Goal: Information Seeking & Learning: Compare options

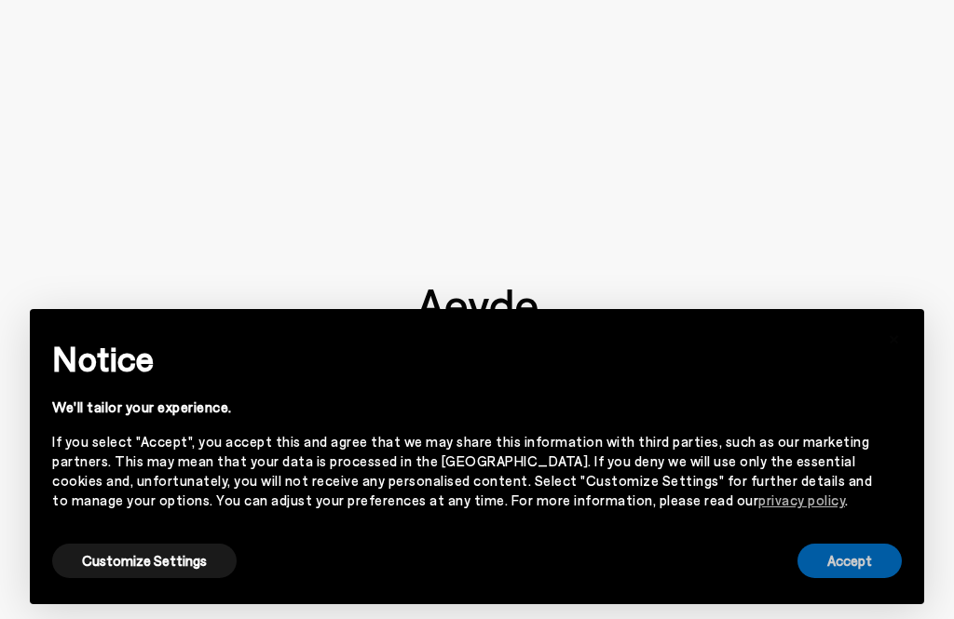
click at [875, 563] on button "Accept" at bounding box center [849, 561] width 104 height 34
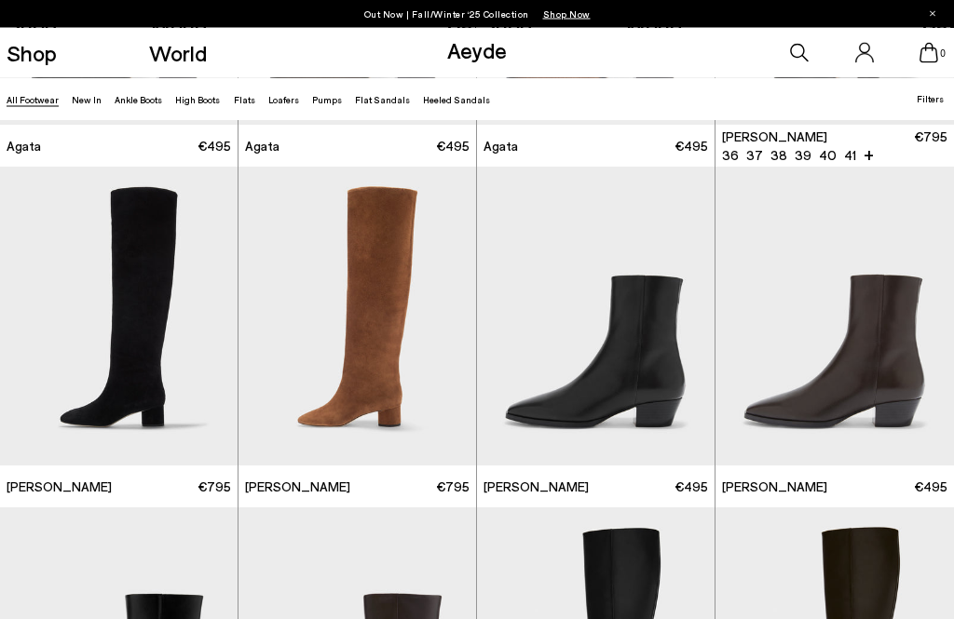
scroll to position [760, 0]
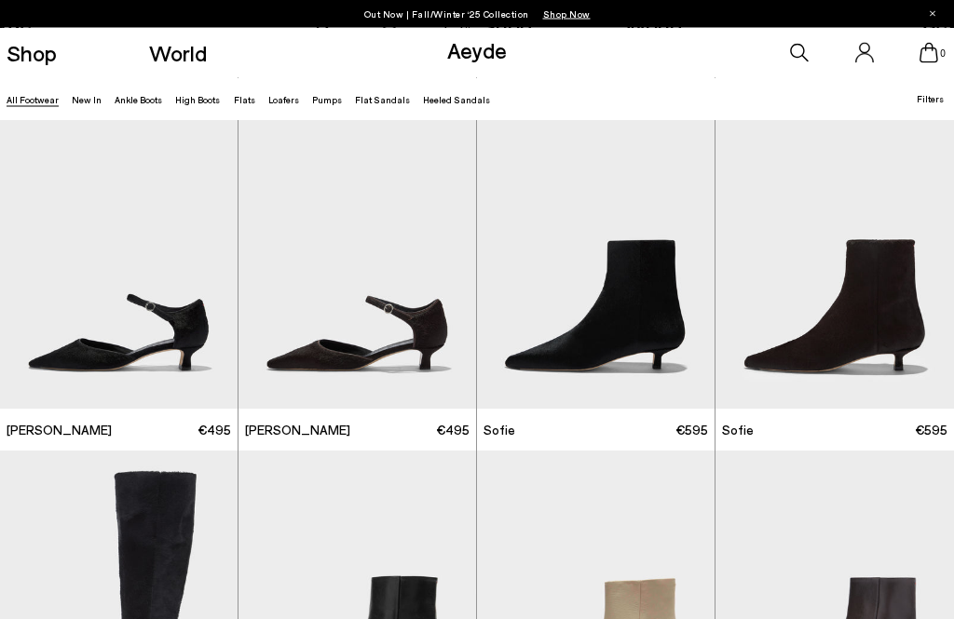
scroll to position [3765, 0]
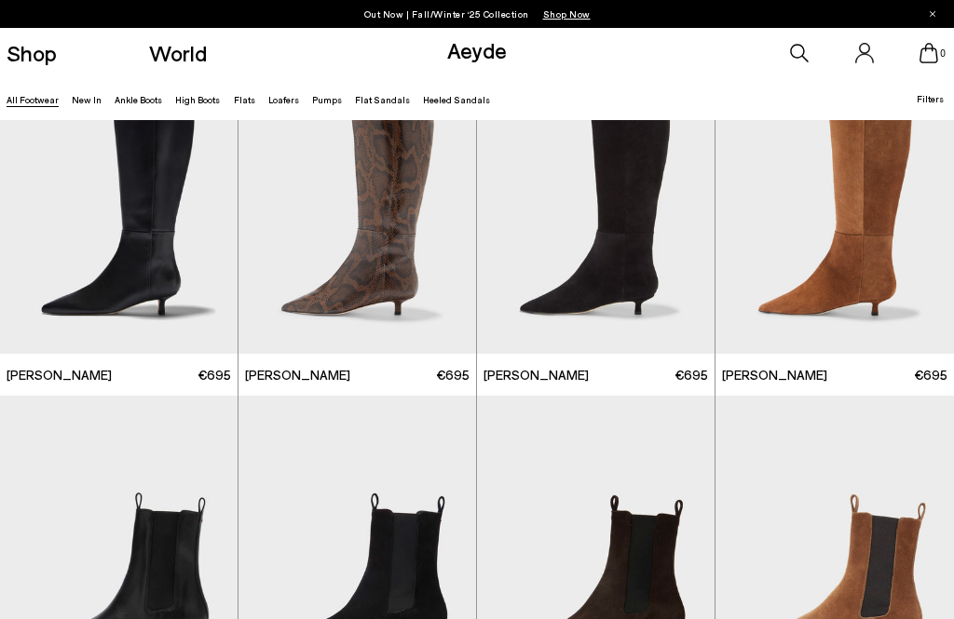
scroll to position [5073, 0]
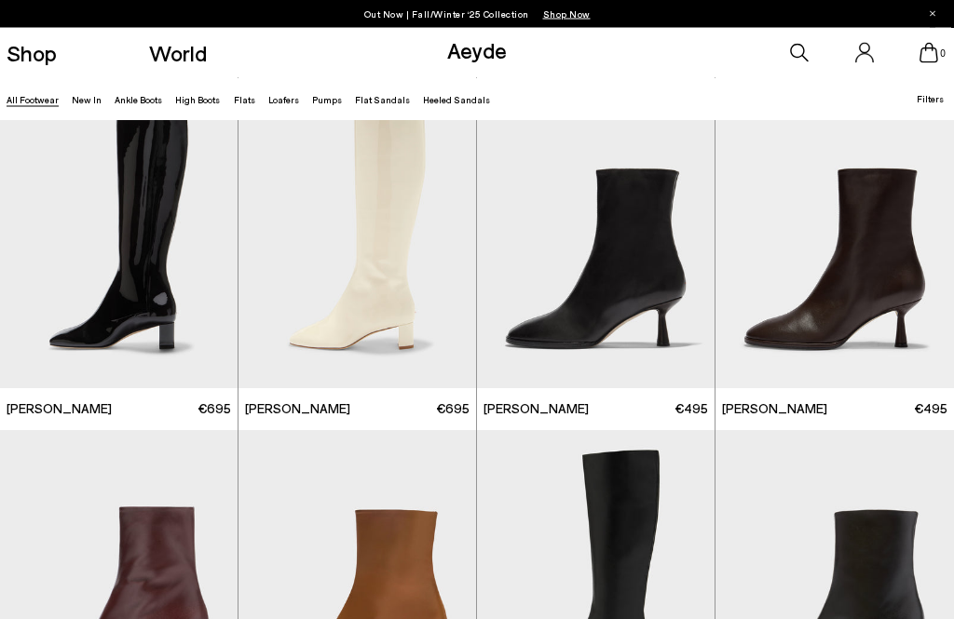
scroll to position [6602, 0]
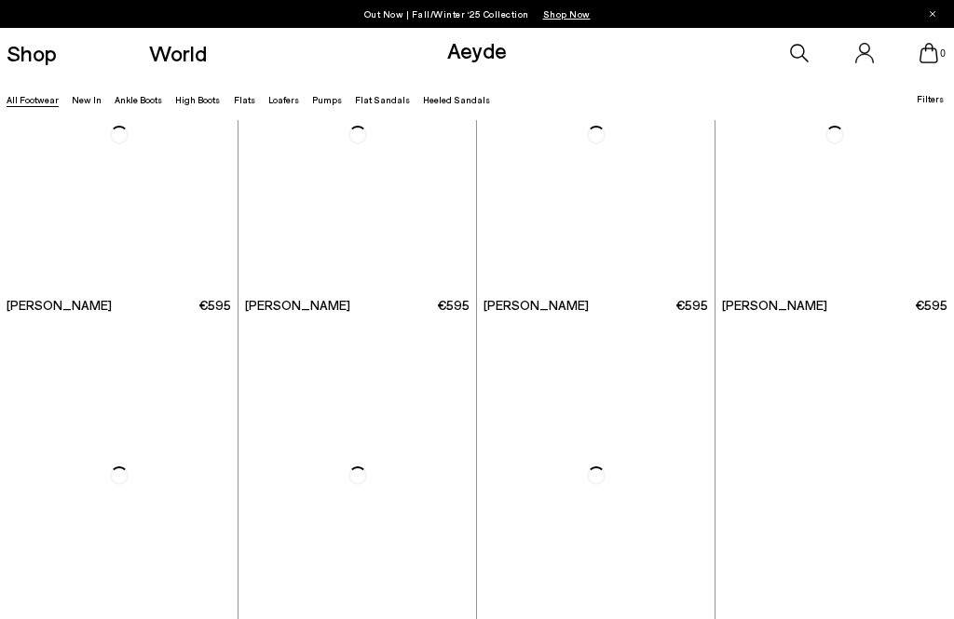
scroll to position [10190, 0]
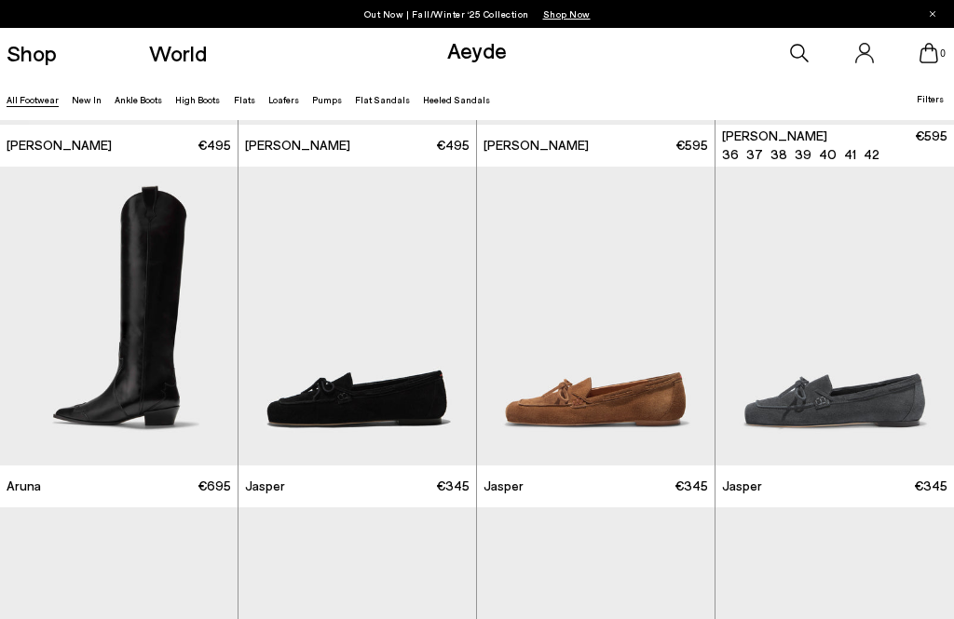
scroll to position [11202, 0]
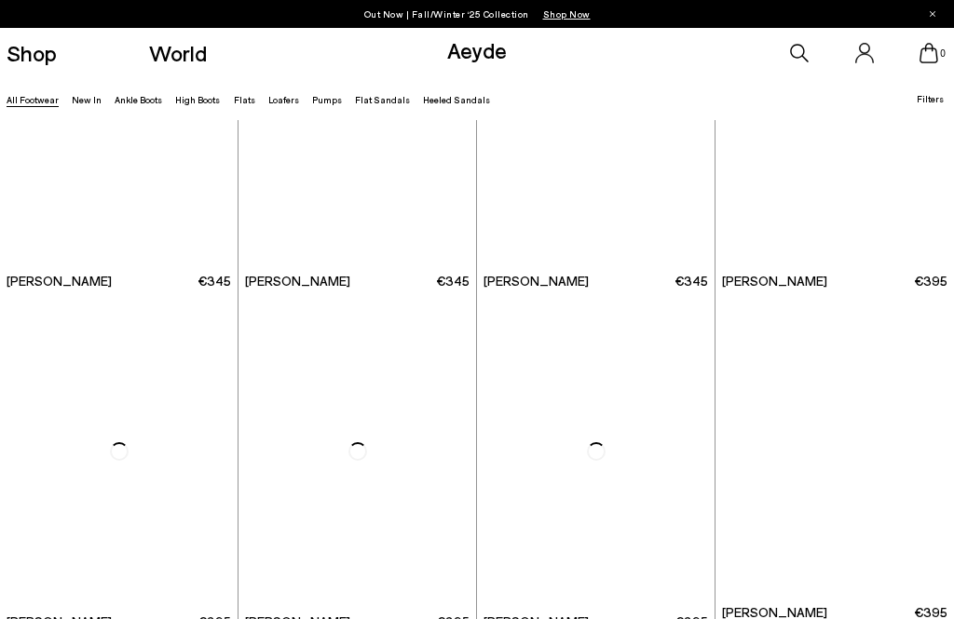
scroll to position [14136, 0]
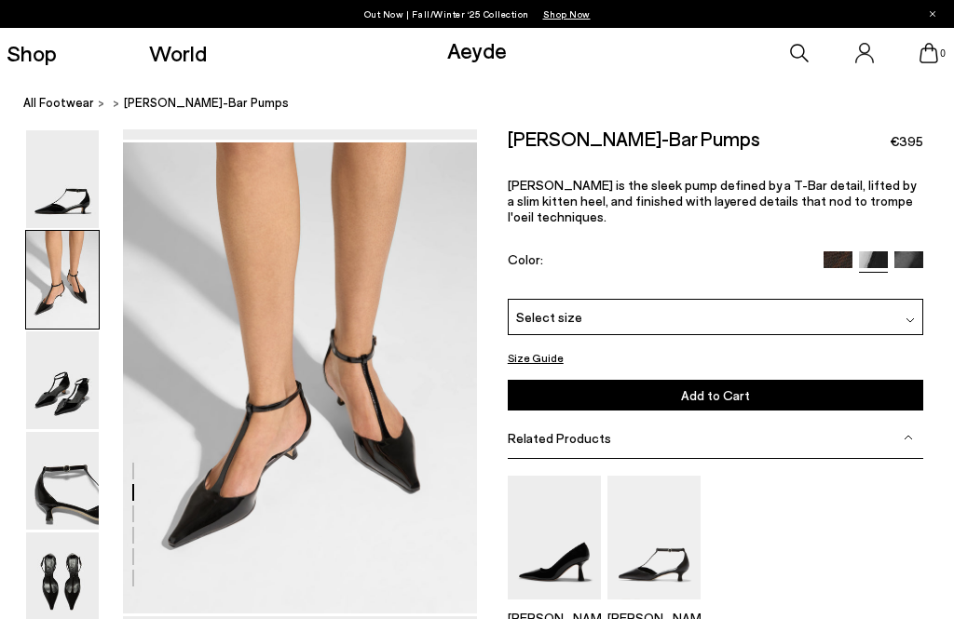
scroll to position [475, 0]
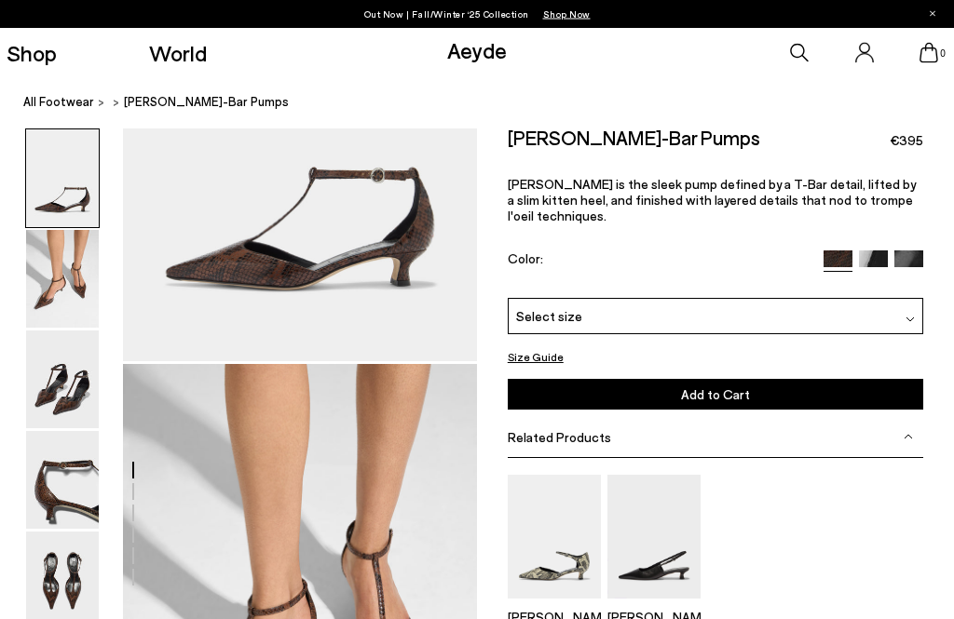
scroll to position [475, 0]
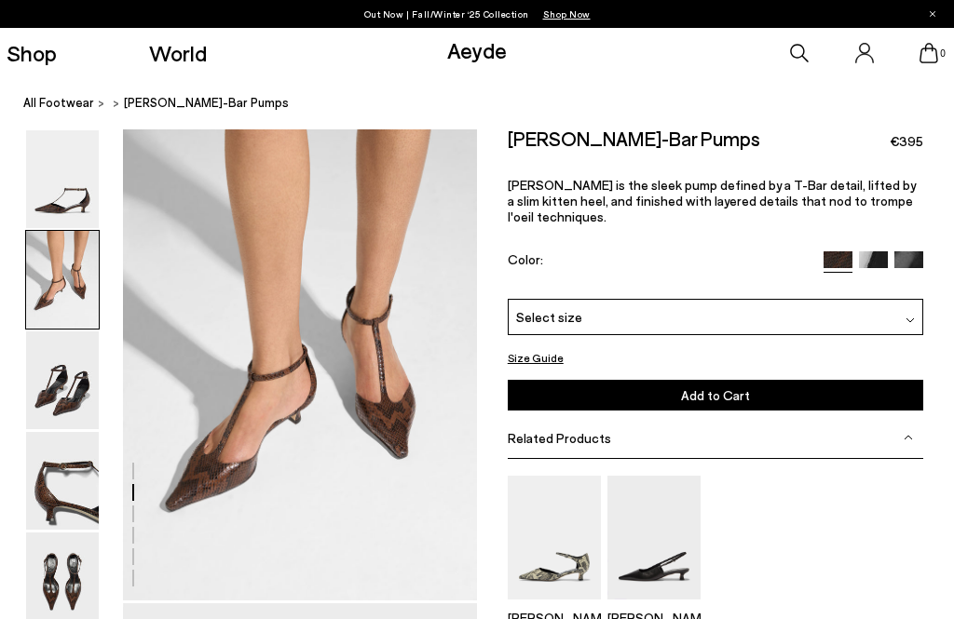
click at [921, 251] on img at bounding box center [908, 265] width 29 height 29
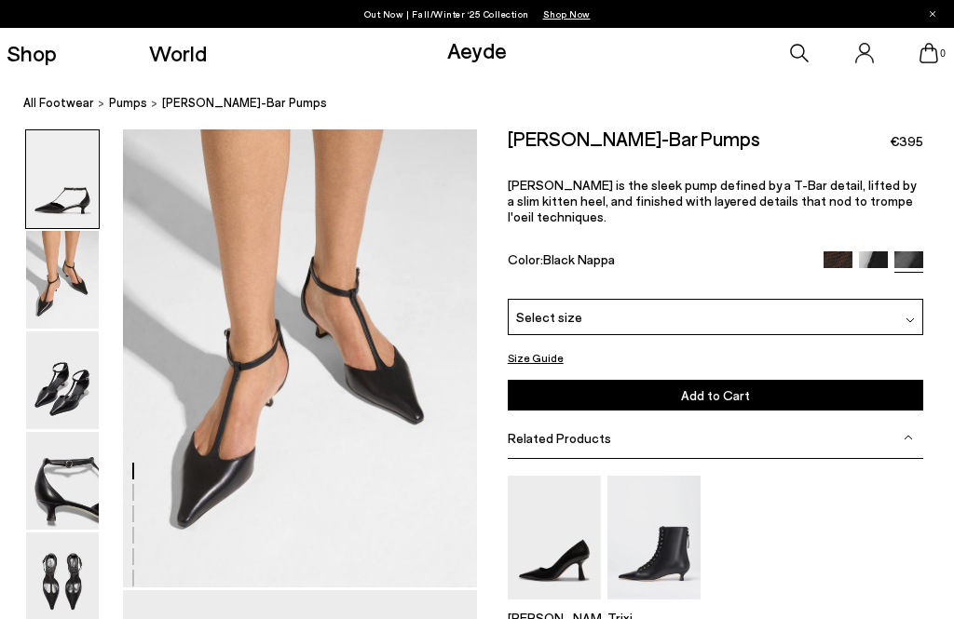
scroll to position [548, 0]
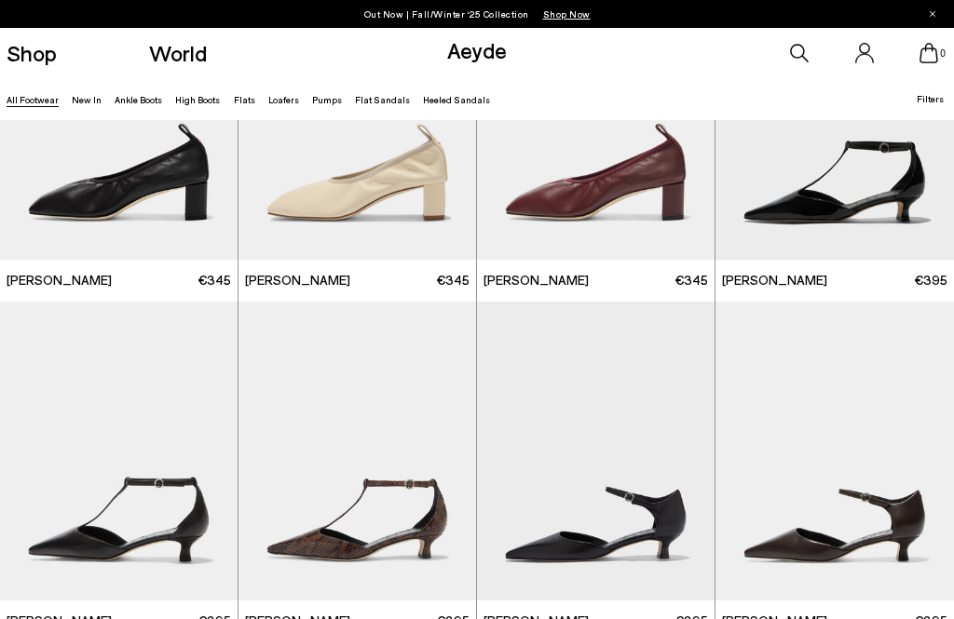
scroll to position [14136, 0]
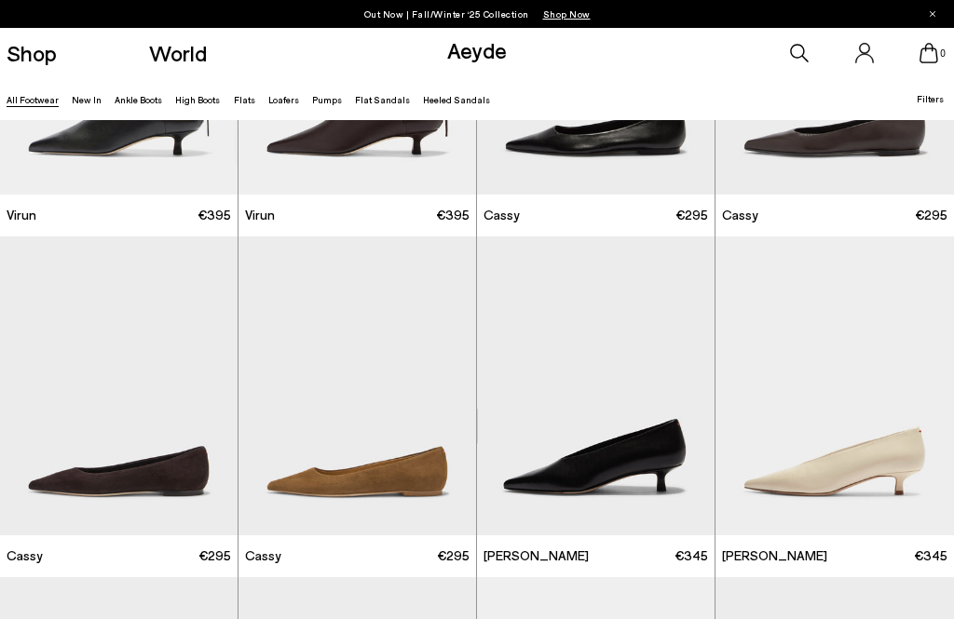
scroll to position [16447, 0]
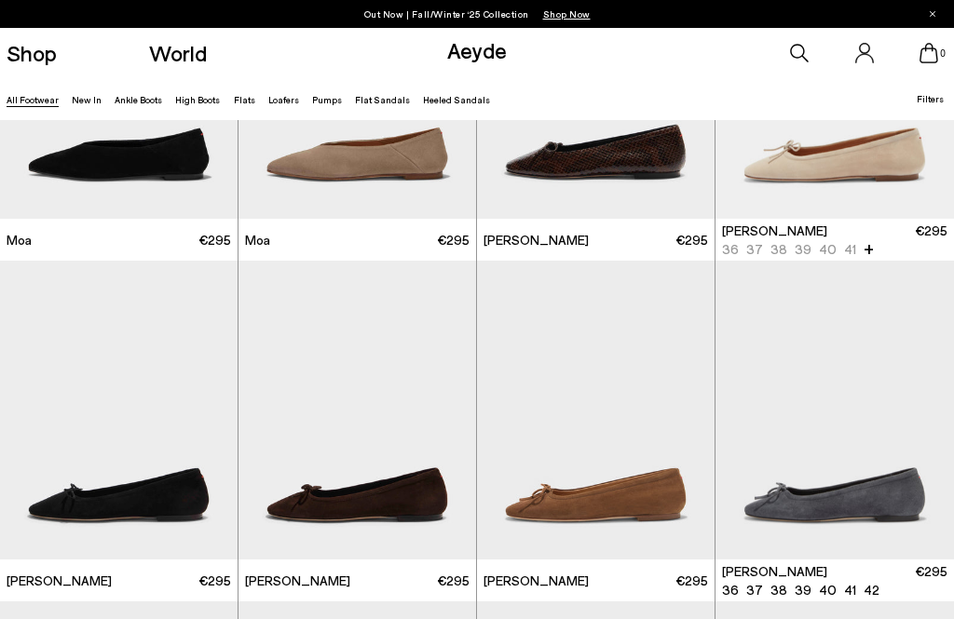
scroll to position [18226, 0]
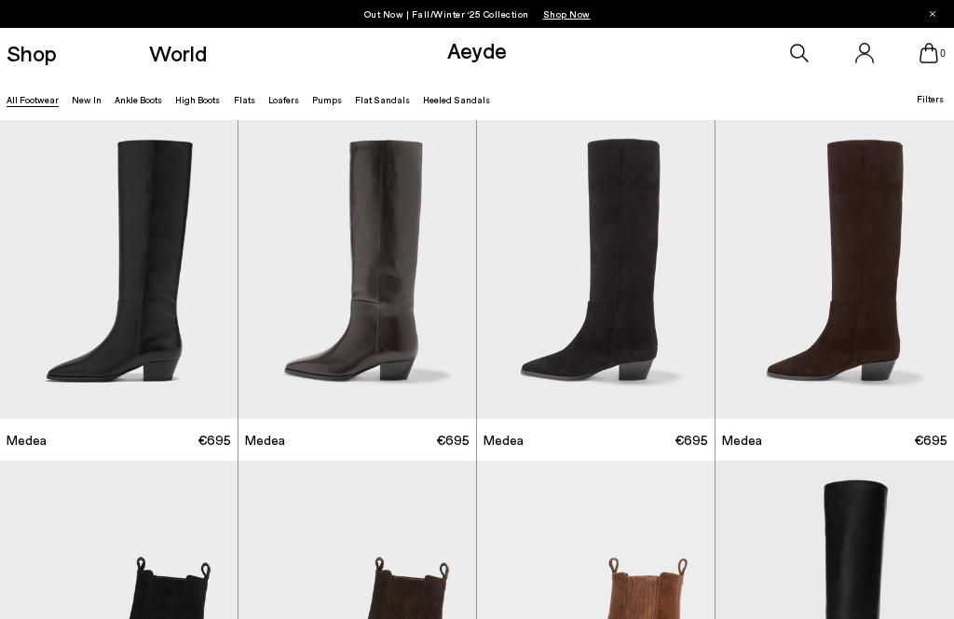
scroll to position [19922, 0]
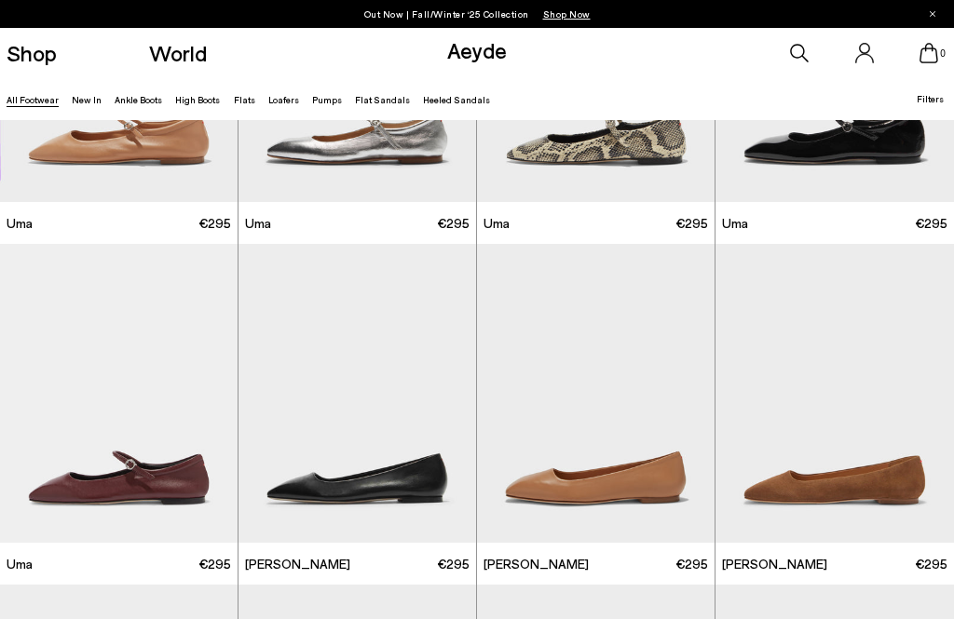
scroll to position [22372, 0]
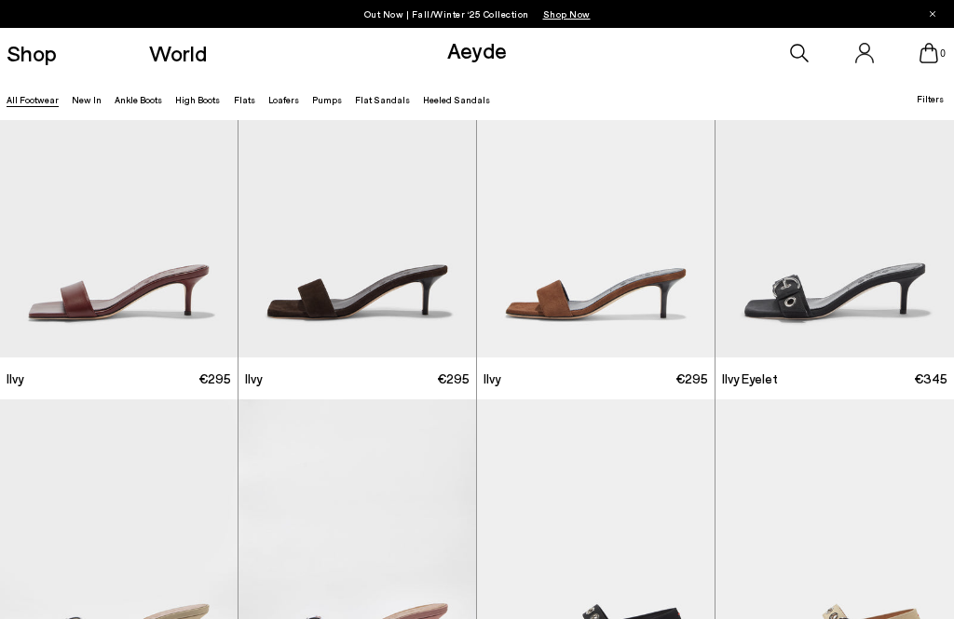
scroll to position [24760, 0]
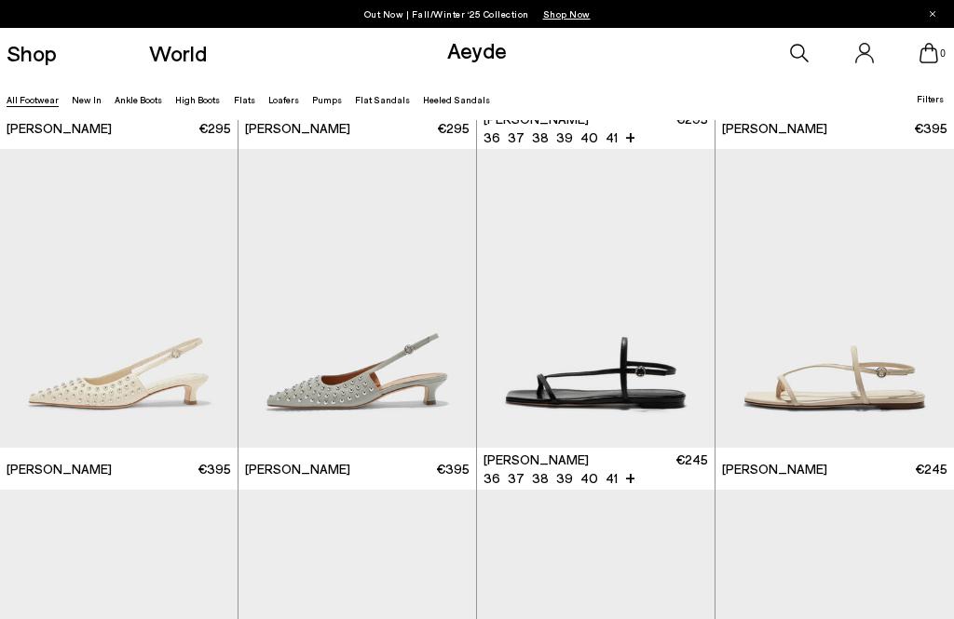
scroll to position [26761, 0]
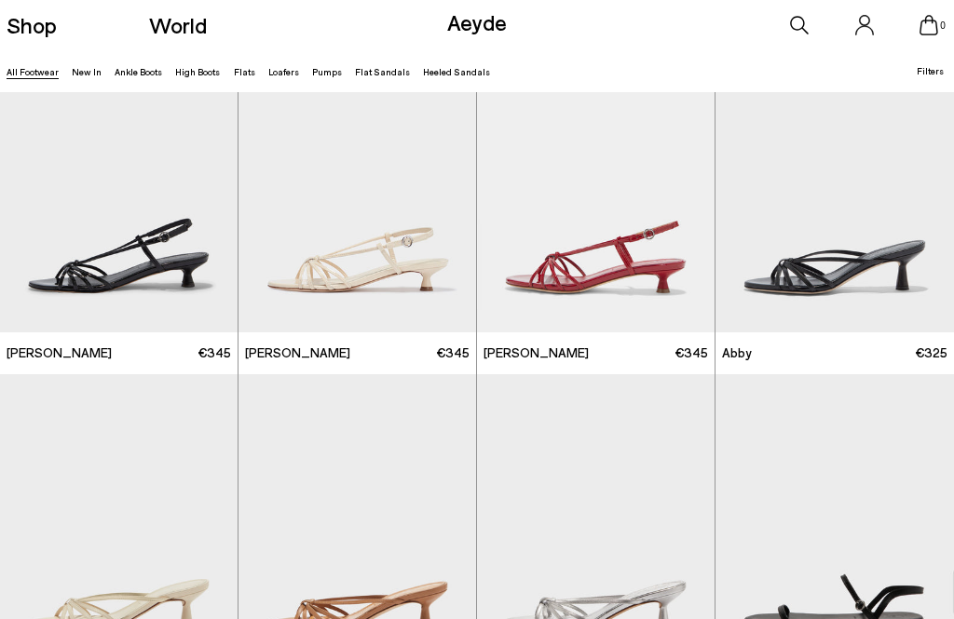
scroll to position [27356, 0]
